Goal: Transaction & Acquisition: Purchase product/service

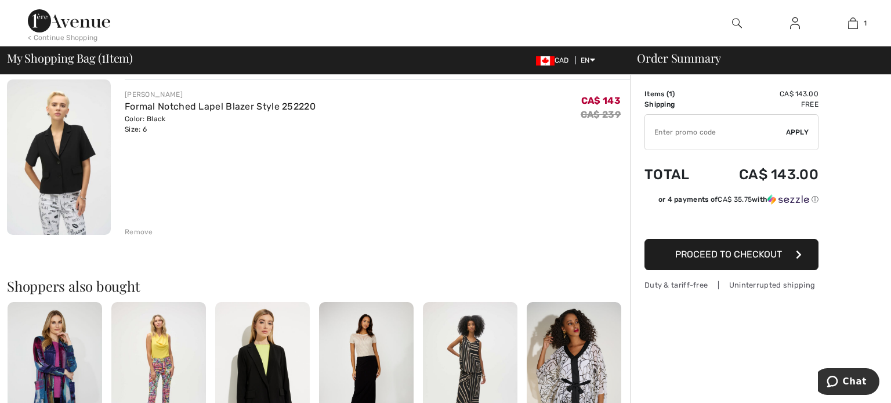
scroll to position [93, 0]
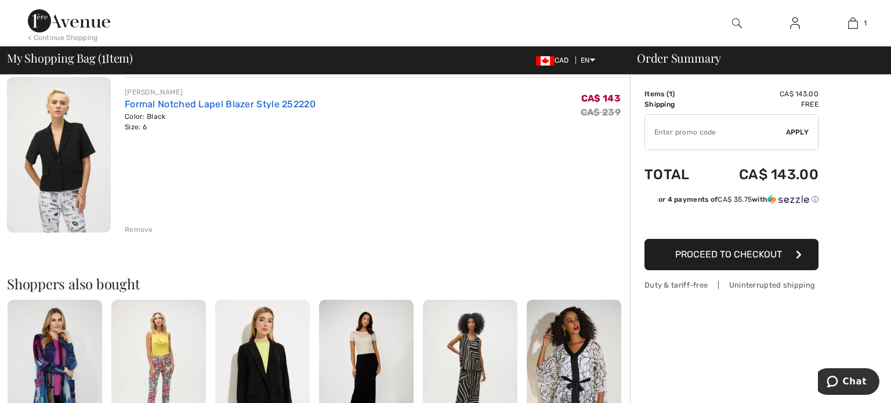
click at [265, 107] on link "Formal Notched Lapel Blazer Style 252220" at bounding box center [220, 104] width 191 height 11
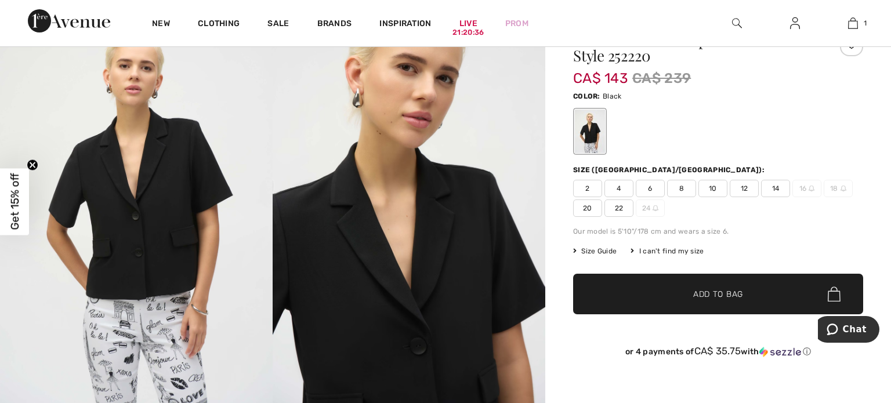
scroll to position [70, 0]
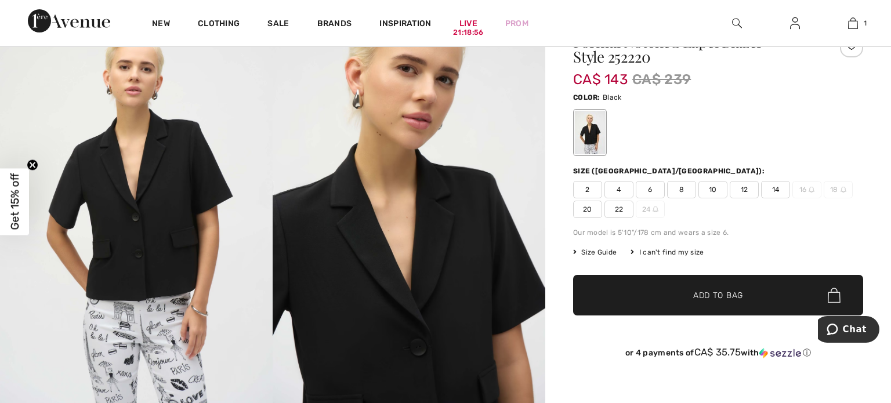
click at [610, 249] on span "Size Guide" at bounding box center [595, 252] width 44 height 10
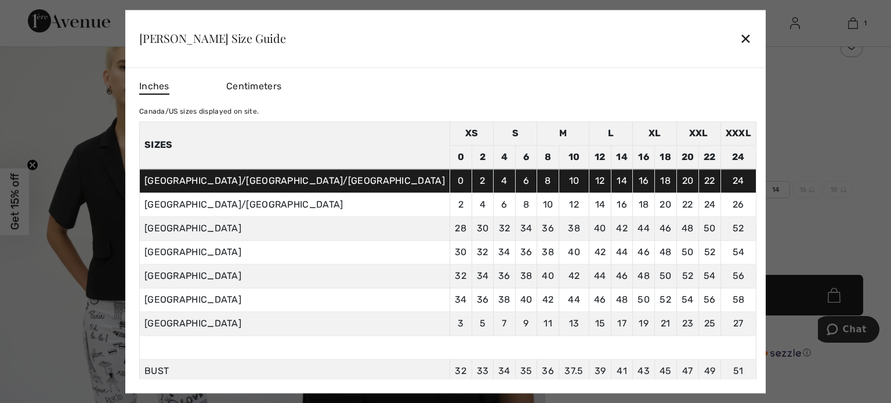
click at [740, 42] on div "✕" at bounding box center [746, 39] width 12 height 24
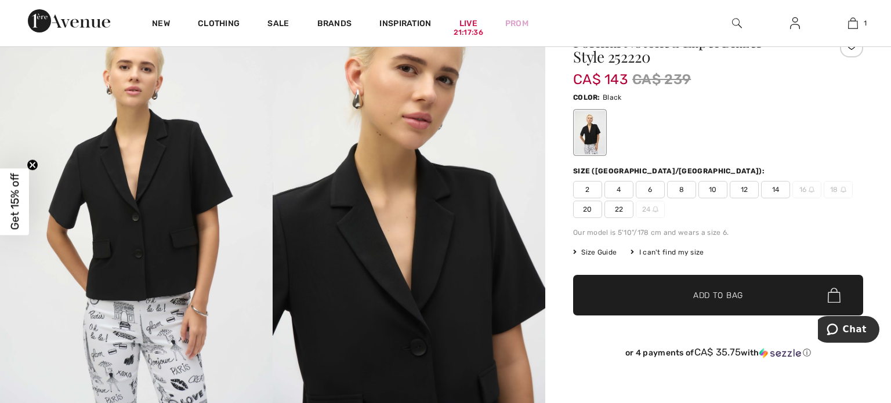
click at [686, 191] on span "8" at bounding box center [681, 189] width 29 height 17
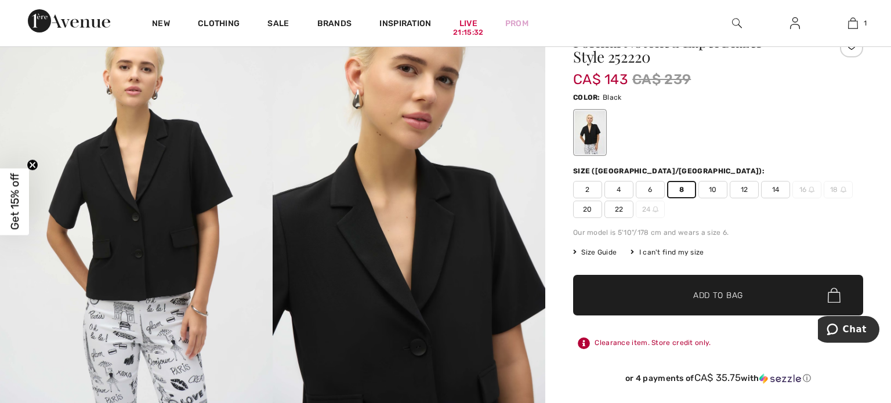
click at [721, 294] on span "Add to Bag" at bounding box center [718, 295] width 50 height 12
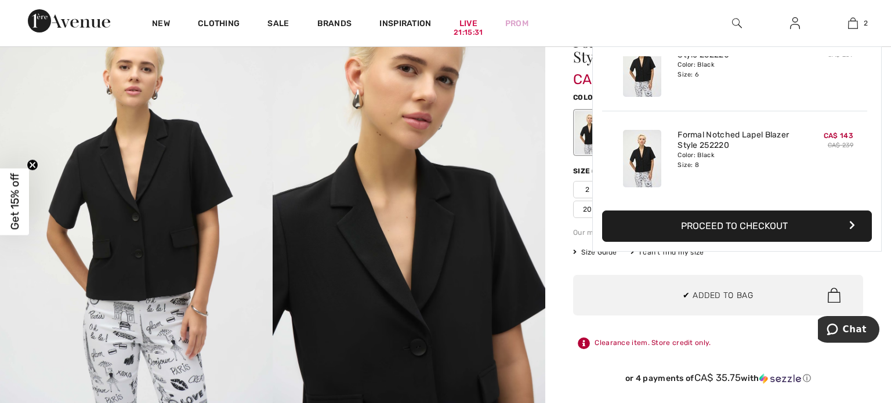
scroll to position [0, 0]
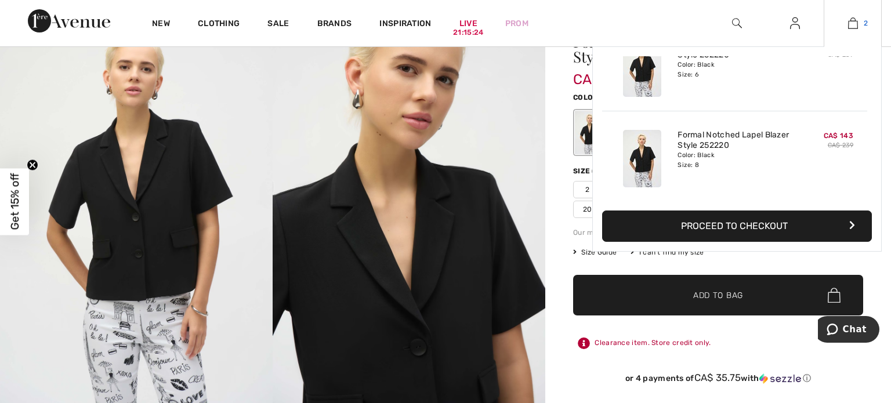
click at [851, 26] on img at bounding box center [853, 23] width 10 height 14
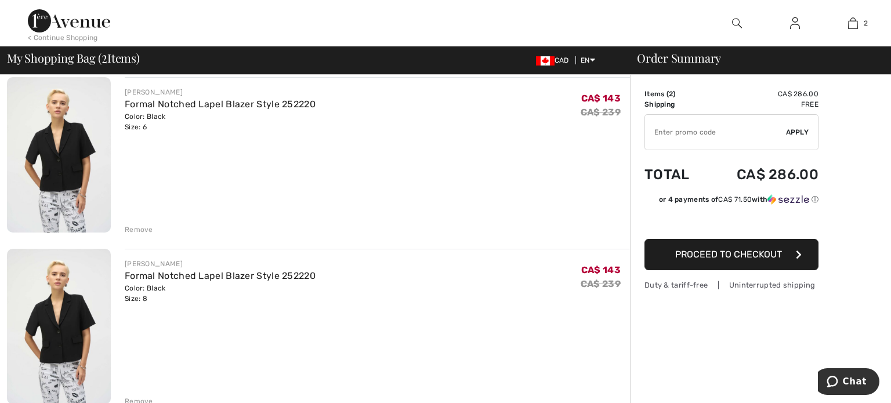
click at [129, 228] on div "Remove" at bounding box center [139, 230] width 28 height 10
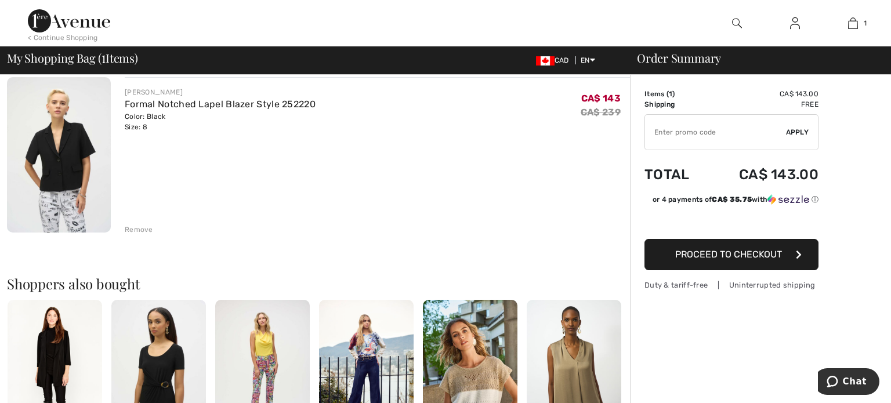
click at [741, 255] on span "Proceed to Checkout" at bounding box center [728, 254] width 107 height 11
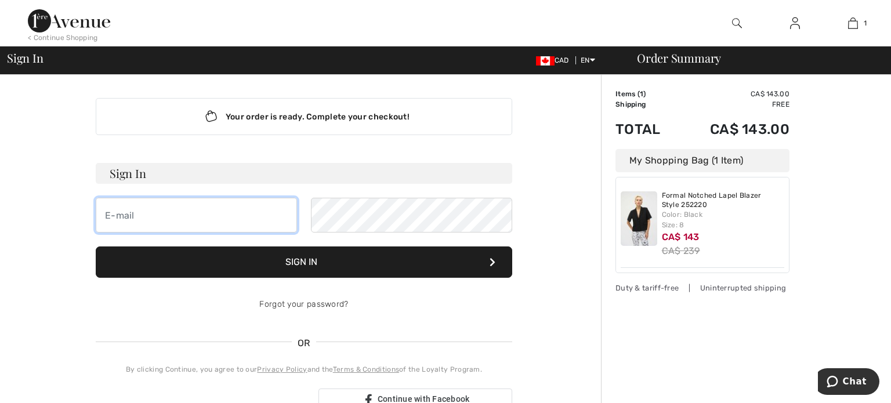
type input "msech@shaw.ca"
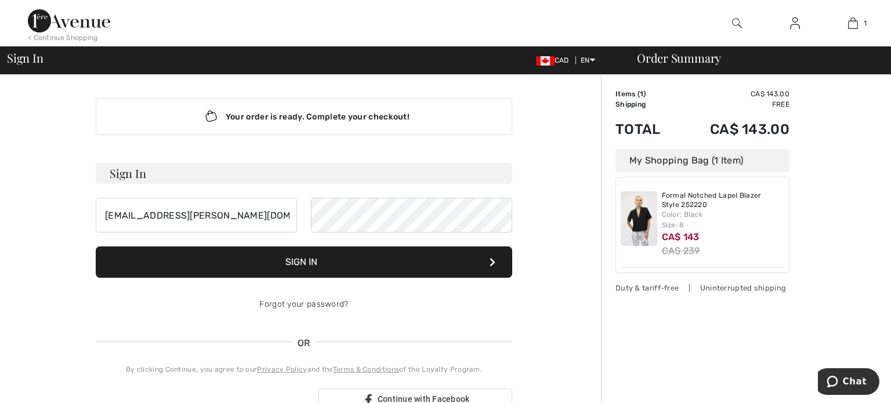
click at [295, 265] on button "Sign In" at bounding box center [304, 262] width 417 height 31
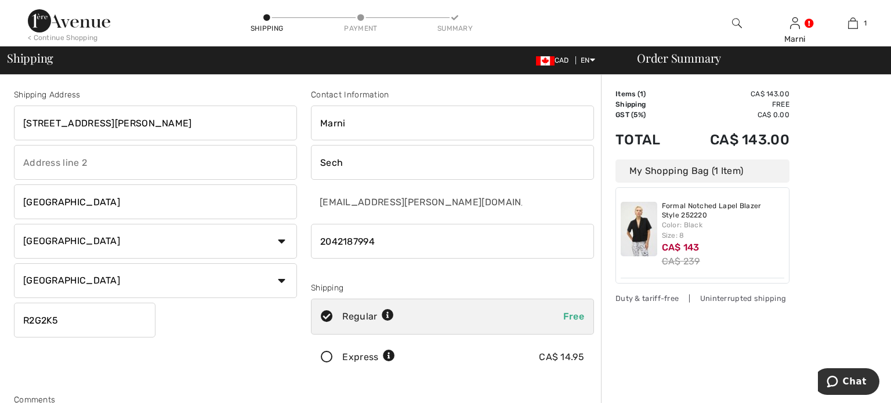
click at [142, 123] on input "[STREET_ADDRESS][PERSON_NAME]" at bounding box center [155, 123] width 283 height 35
type input "2"
type input "[STREET_ADDRESS][PERSON_NAME]"
click at [101, 314] on input "R2G2K5" at bounding box center [85, 320] width 142 height 35
type input "R2C5N7"
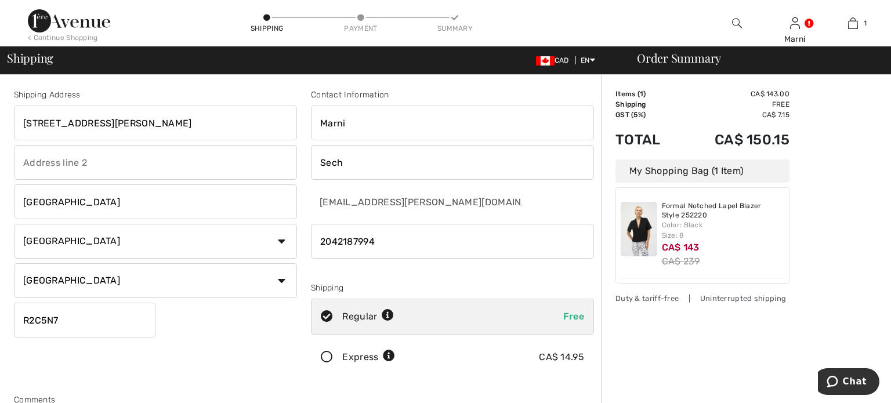
click at [211, 347] on div "Shipping Address [STREET_ADDRESS][PERSON_NAME] [GEOGRAPHIC_DATA] Country [GEOGR…" at bounding box center [155, 234] width 297 height 291
